Goal: Task Accomplishment & Management: Manage account settings

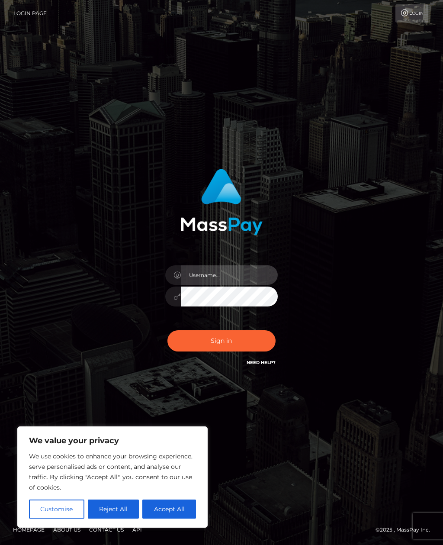
click at [201, 285] on input "text" at bounding box center [229, 274] width 97 height 19
type input "[EMAIL_ADDRESS][DOMAIN_NAME]"
click at [197, 352] on button "Sign in" at bounding box center [222, 340] width 108 height 21
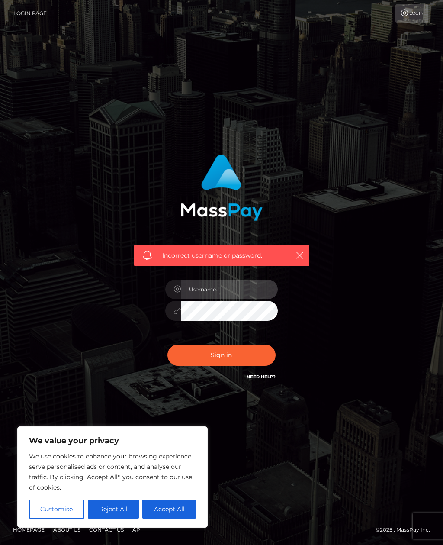
click at [201, 299] on input "text" at bounding box center [229, 289] width 97 height 19
type input "[EMAIL_ADDRESS][DOMAIN_NAME]"
click at [240, 363] on button "Sign in" at bounding box center [222, 355] width 108 height 21
click at [260, 380] on link "Need Help?" at bounding box center [261, 377] width 29 height 6
click at [229, 299] on input "text" at bounding box center [229, 289] width 97 height 19
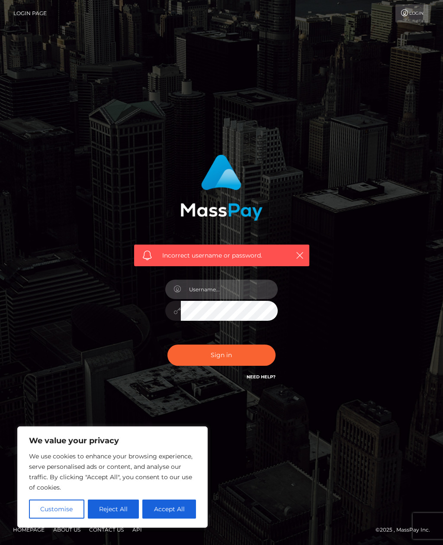
type input "[EMAIL_ADDRESS][DOMAIN_NAME]"
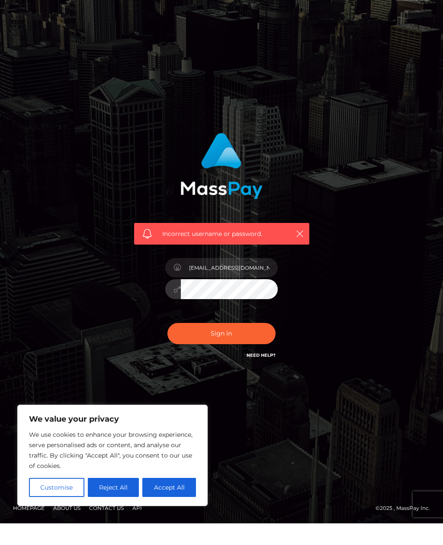
click at [233, 346] on button "Sign in" at bounding box center [222, 355] width 108 height 21
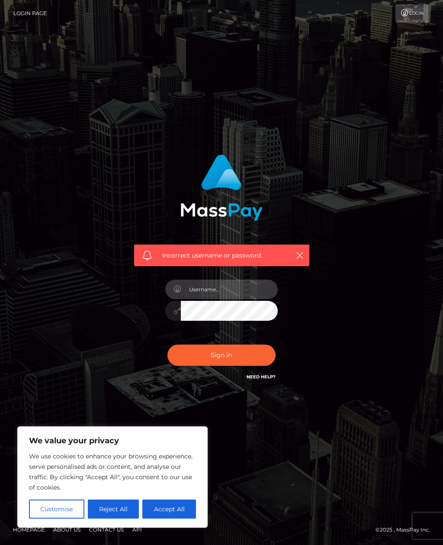
click at [230, 299] on input "text" at bounding box center [229, 289] width 97 height 19
type input "[EMAIL_ADDRESS][DOMAIN_NAME]"
click at [219, 363] on button "Sign in" at bounding box center [222, 355] width 108 height 21
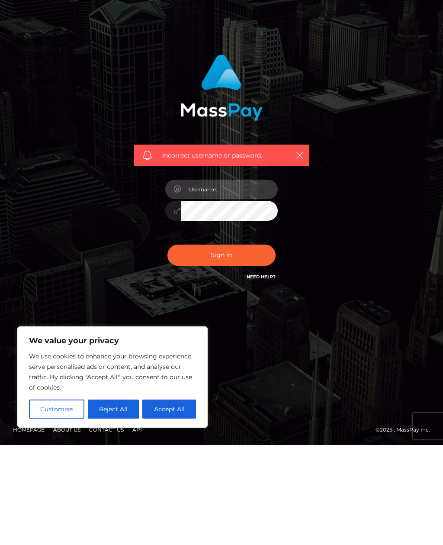
type input "[EMAIL_ADDRESS][DOMAIN_NAME]"
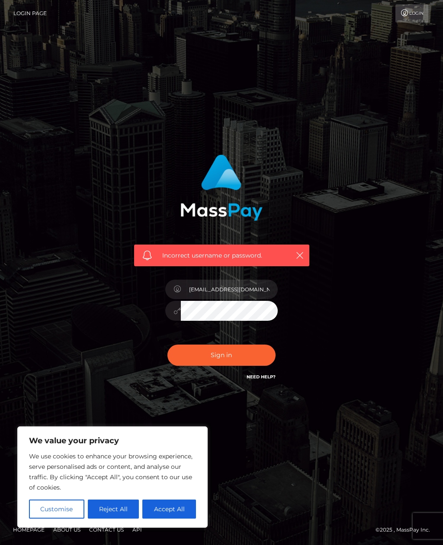
click at [301, 251] on icon "button" at bounding box center [300, 255] width 9 height 9
click at [251, 280] on input "[EMAIL_ADDRESS][DOMAIN_NAME]" at bounding box center [229, 289] width 97 height 19
click at [219, 345] on button "Sign in" at bounding box center [222, 355] width 108 height 21
type input "[EMAIL_ADDRESS][DOMAIN_NAME]"
click at [224, 366] on button "Sign in" at bounding box center [222, 355] width 108 height 21
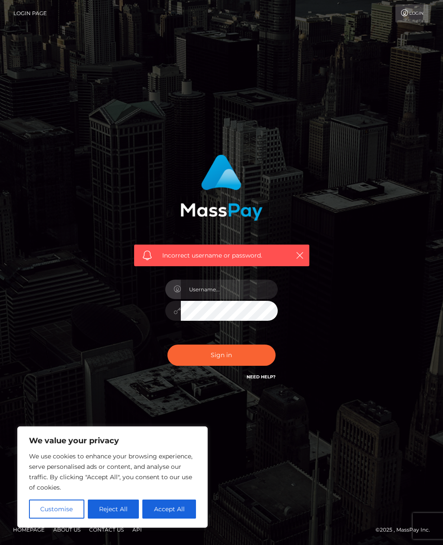
click at [333, 333] on div "Incorrect username or password." at bounding box center [222, 272] width 416 height 249
click at [177, 508] on button "Accept All" at bounding box center [169, 509] width 54 height 19
checkbox input "true"
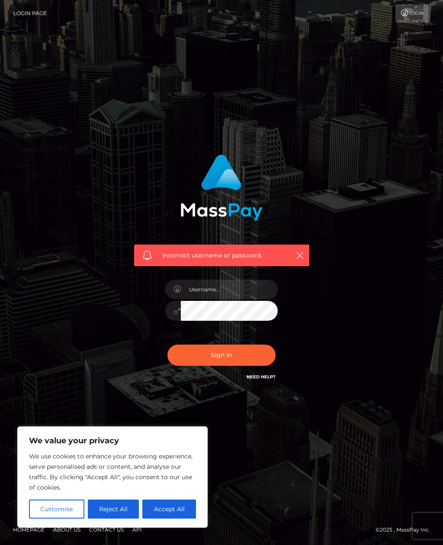
checkbox input "true"
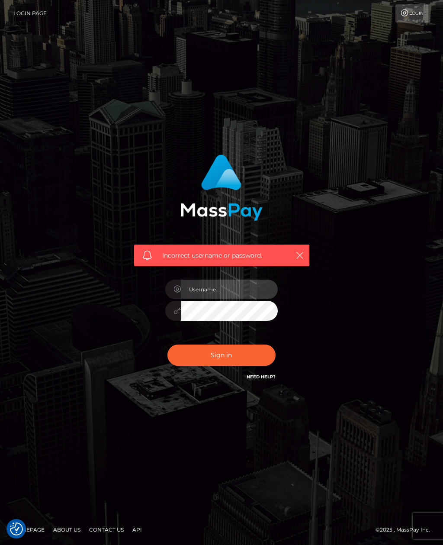
click at [236, 299] on input "text" at bounding box center [229, 289] width 97 height 19
type input "[EMAIL_ADDRESS][DOMAIN_NAME]"
click at [237, 366] on button "Sign in" at bounding box center [222, 355] width 108 height 21
click at [302, 260] on icon "button" at bounding box center [300, 255] width 9 height 9
click at [304, 260] on icon "button" at bounding box center [300, 255] width 9 height 9
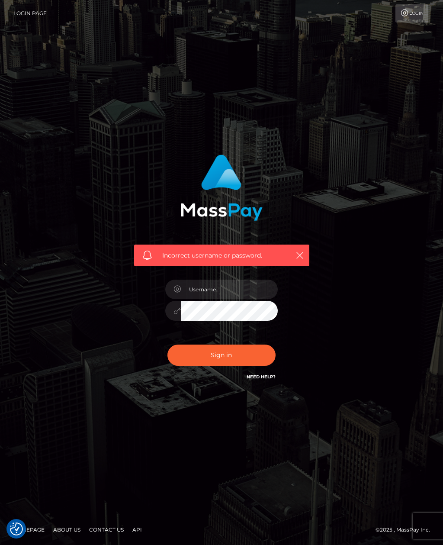
click at [304, 260] on icon "button" at bounding box center [300, 255] width 9 height 9
click at [300, 261] on button "button" at bounding box center [300, 255] width 11 height 11
click at [264, 380] on link "Need Help?" at bounding box center [261, 377] width 29 height 6
click at [224, 297] on input "text" at bounding box center [229, 289] width 97 height 19
type input "[EMAIL_ADDRESS][DOMAIN_NAME]"
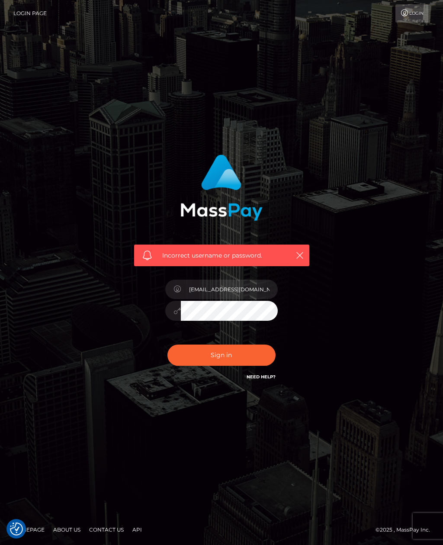
click at [256, 366] on button "Sign in" at bounding box center [222, 355] width 108 height 21
click at [262, 380] on link "Need Help?" at bounding box center [261, 377] width 29 height 6
click at [275, 380] on link "Need Help?" at bounding box center [261, 377] width 29 height 6
click at [414, 10] on link "Login" at bounding box center [412, 13] width 33 height 18
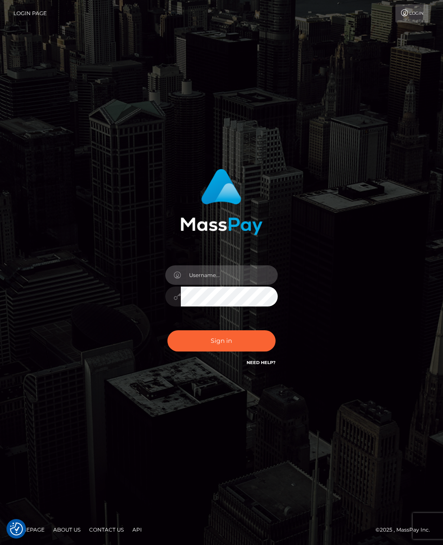
type input "[EMAIL_ADDRESS][DOMAIN_NAME]"
click at [264, 352] on button "Sign in" at bounding box center [222, 340] width 108 height 21
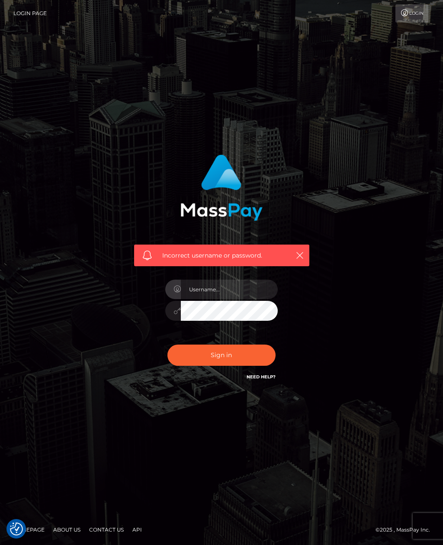
click at [21, 10] on link "Login Page" at bounding box center [29, 13] width 33 height 18
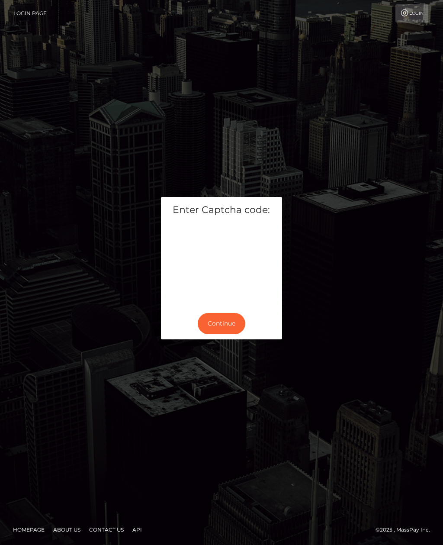
click at [234, 334] on button "Continue" at bounding box center [222, 323] width 48 height 21
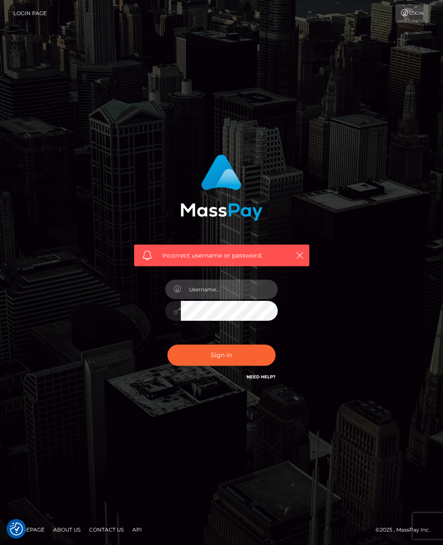
type input "[EMAIL_ADDRESS][DOMAIN_NAME]"
click at [244, 366] on button "Sign in" at bounding box center [222, 355] width 108 height 21
